Goal: Information Seeking & Learning: Learn about a topic

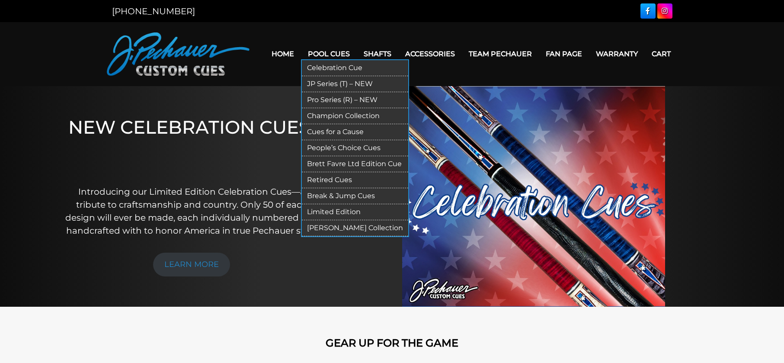
click at [347, 67] on link "Celebration Cue" at bounding box center [355, 68] width 106 height 16
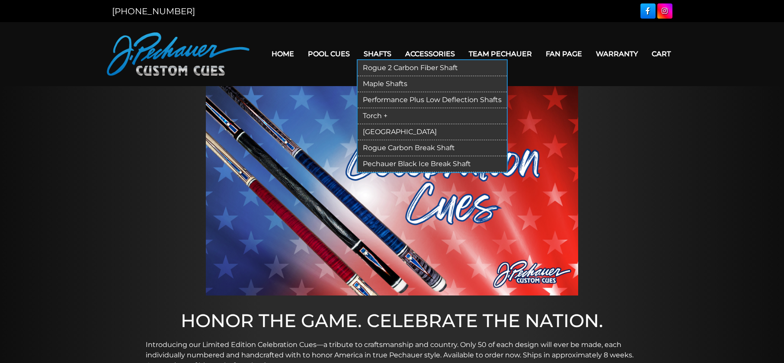
click at [380, 64] on link "Rogue 2 Carbon Fiber Shaft" at bounding box center [432, 68] width 149 height 16
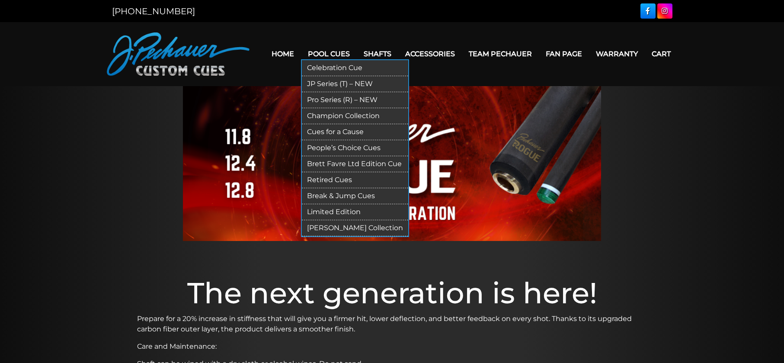
click at [344, 177] on link "Retired Cues" at bounding box center [355, 180] width 106 height 16
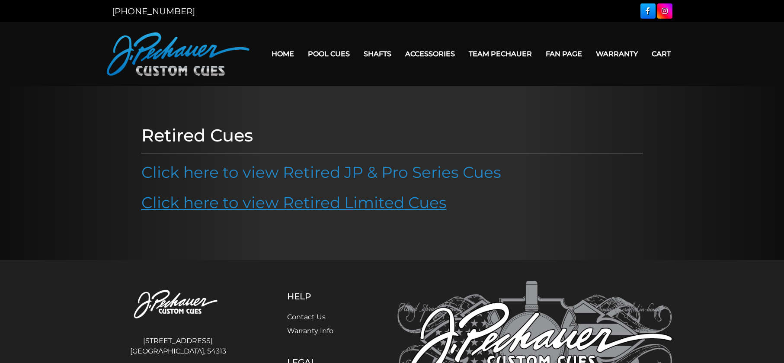
click at [345, 196] on link "Click here to view Retired Limited Cues" at bounding box center [293, 202] width 305 height 19
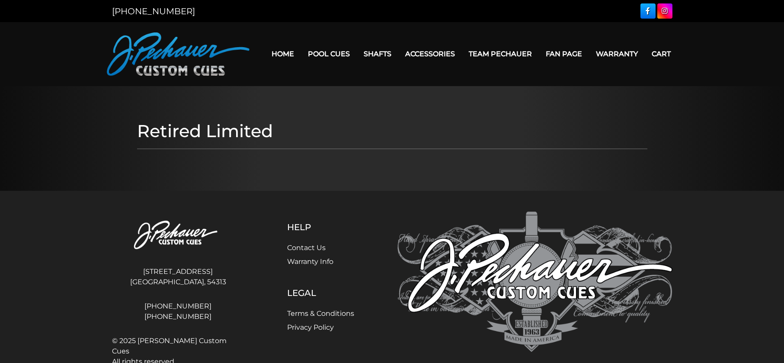
drag, startPoint x: 0, startPoint y: 0, endPoint x: 338, endPoint y: 173, distance: 379.8
click at [338, 173] on section "Retired Limited [DATE]-[DATE]" at bounding box center [392, 138] width 784 height 105
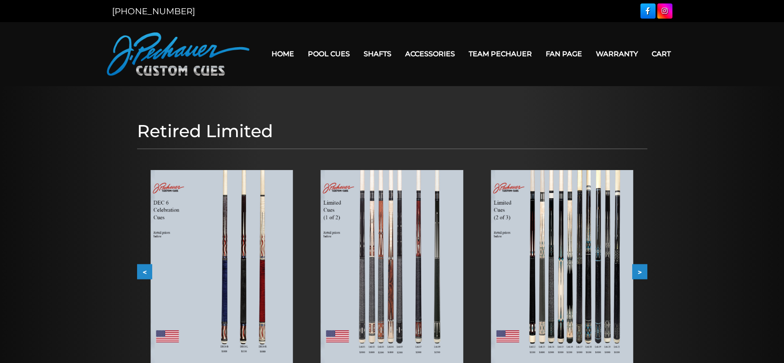
click at [143, 274] on button "<" at bounding box center [144, 271] width 15 height 15
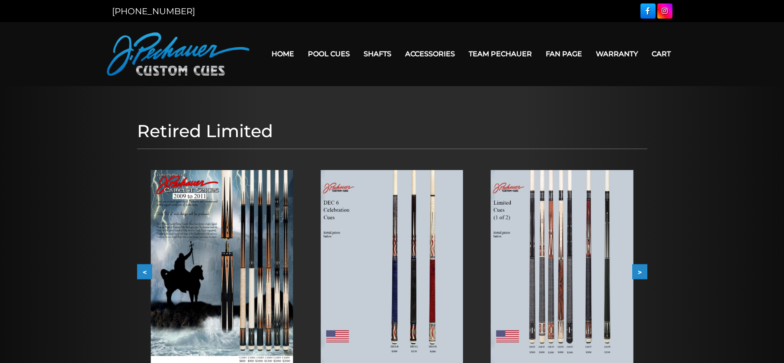
click at [143, 274] on button "<" at bounding box center [144, 271] width 15 height 15
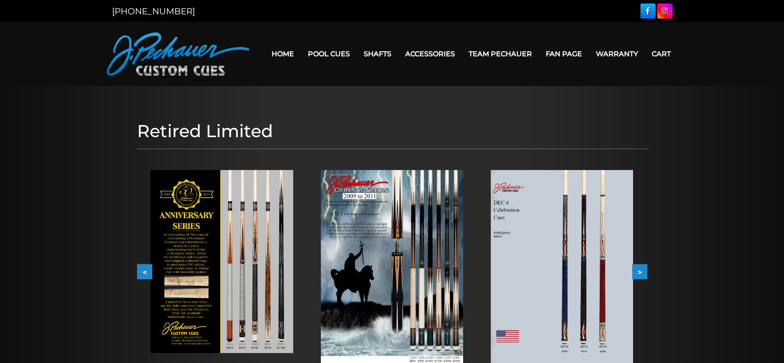
click at [143, 274] on button "<" at bounding box center [144, 271] width 15 height 15
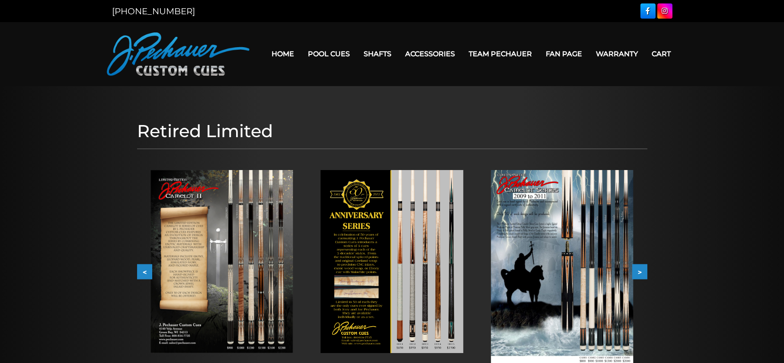
click at [143, 274] on button "<" at bounding box center [144, 271] width 15 height 15
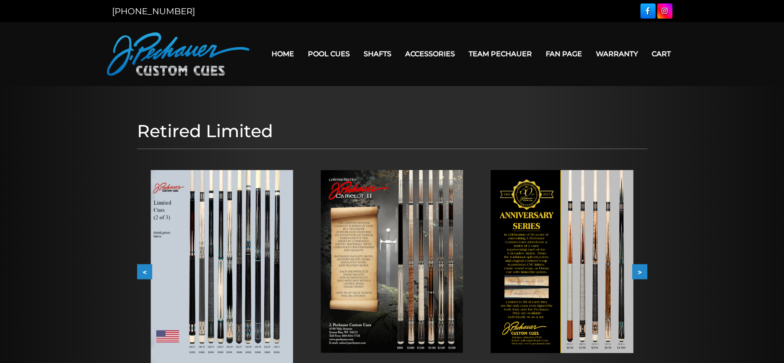
click at [143, 274] on button "<" at bounding box center [144, 271] width 15 height 15
